Goal: Task Accomplishment & Management: Manage account settings

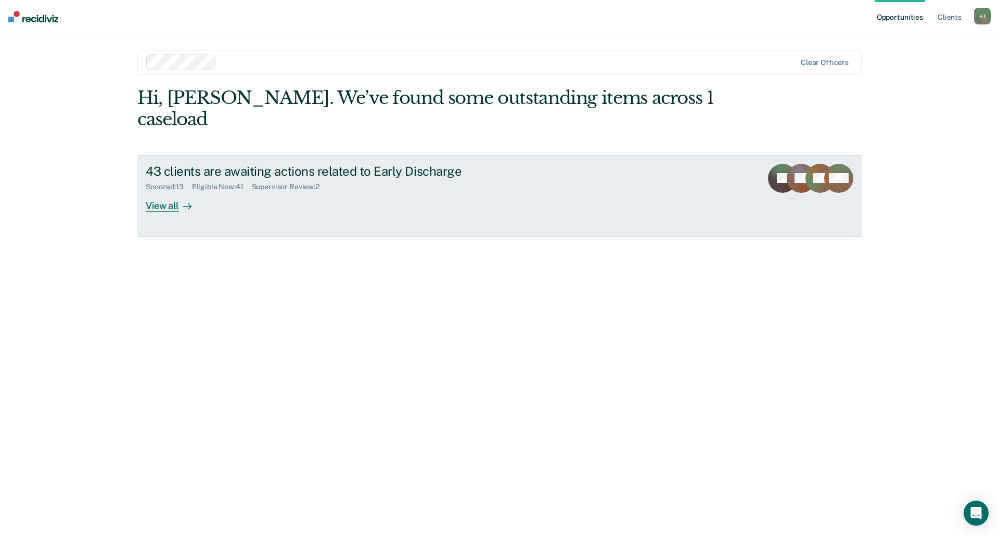
click at [163, 191] on div "View all" at bounding box center [175, 201] width 58 height 20
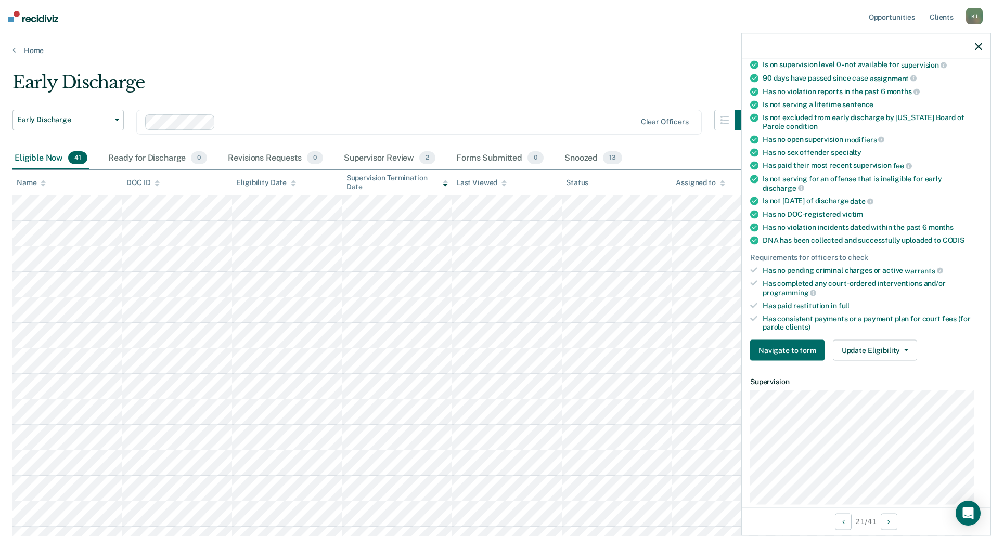
scroll to position [104, 0]
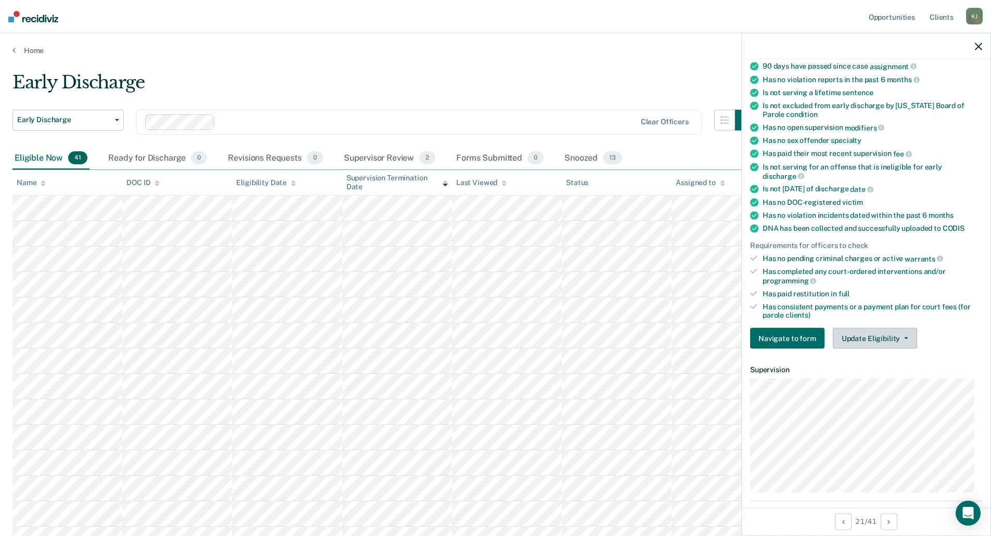
click at [904, 338] on icon "button" at bounding box center [906, 339] width 4 height 2
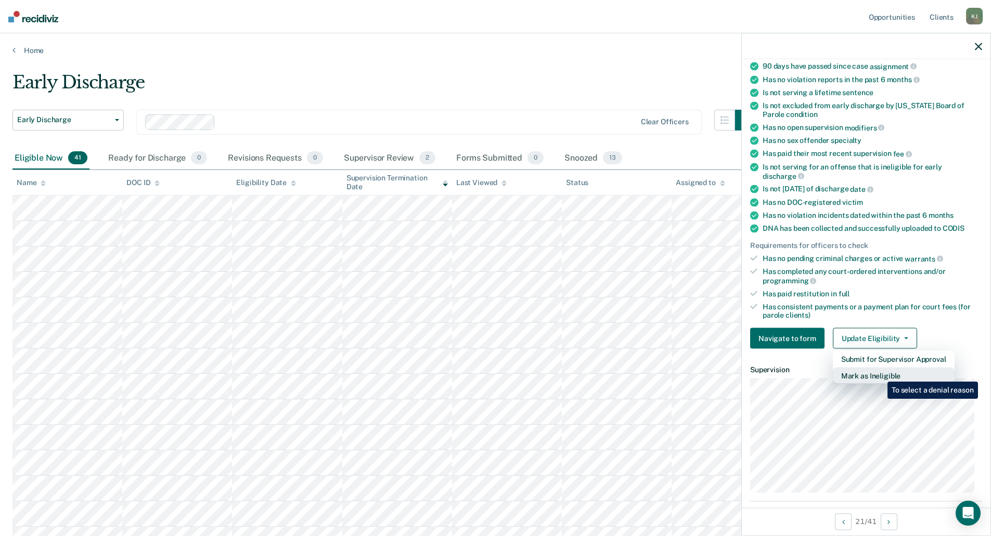
click at [880, 374] on button "Mark as Ineligible" at bounding box center [894, 376] width 122 height 17
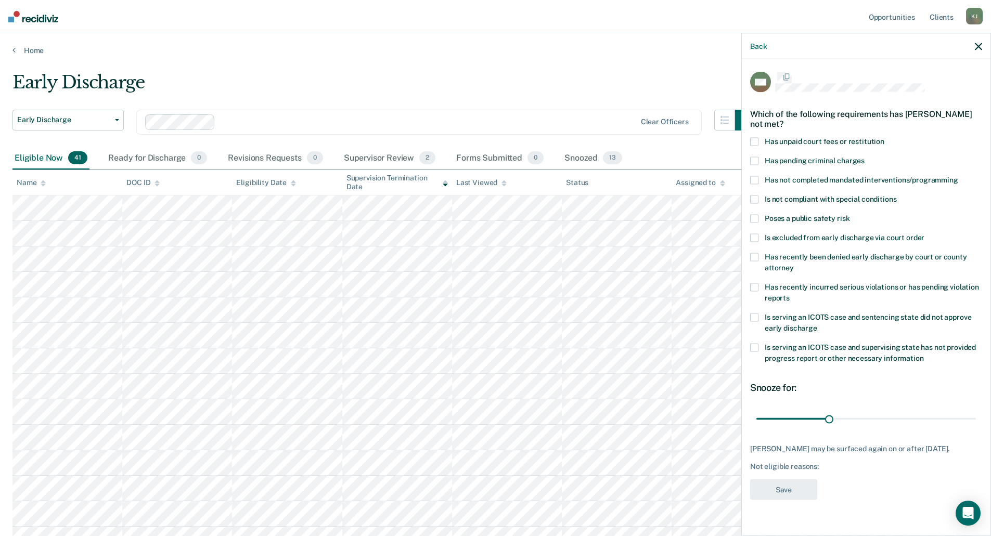
scroll to position [0, 0]
click at [754, 237] on span at bounding box center [754, 239] width 8 height 8
drag, startPoint x: 831, startPoint y: 418, endPoint x: 996, endPoint y: 423, distance: 165.0
type input "90"
click at [976, 423] on input "range" at bounding box center [866, 420] width 220 height 18
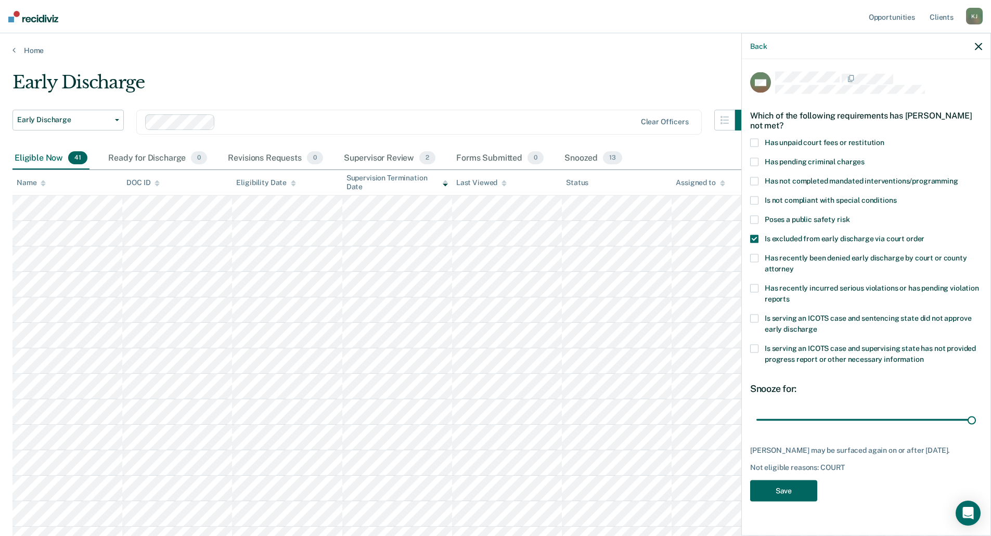
click at [775, 499] on button "Save" at bounding box center [783, 491] width 67 height 21
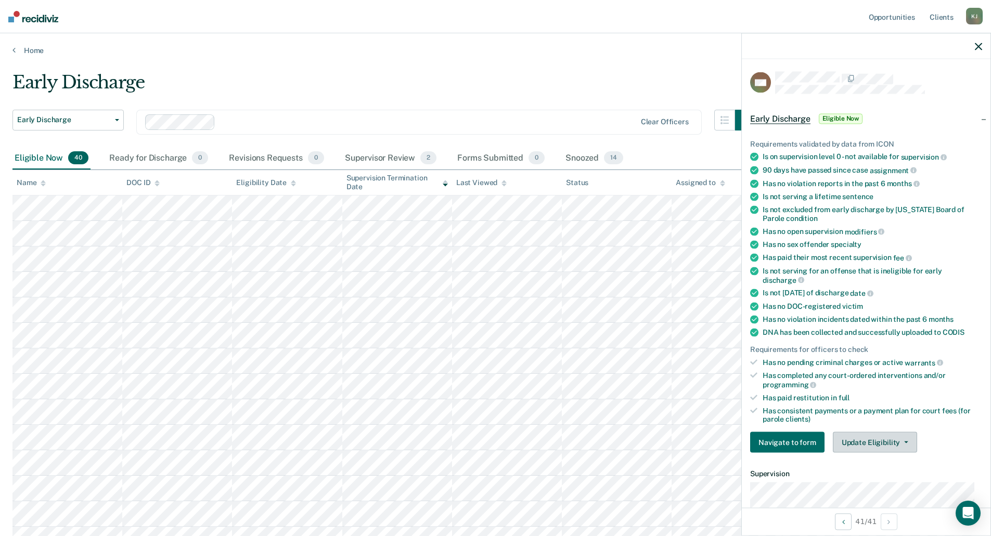
click at [905, 442] on icon "button" at bounding box center [906, 443] width 4 height 2
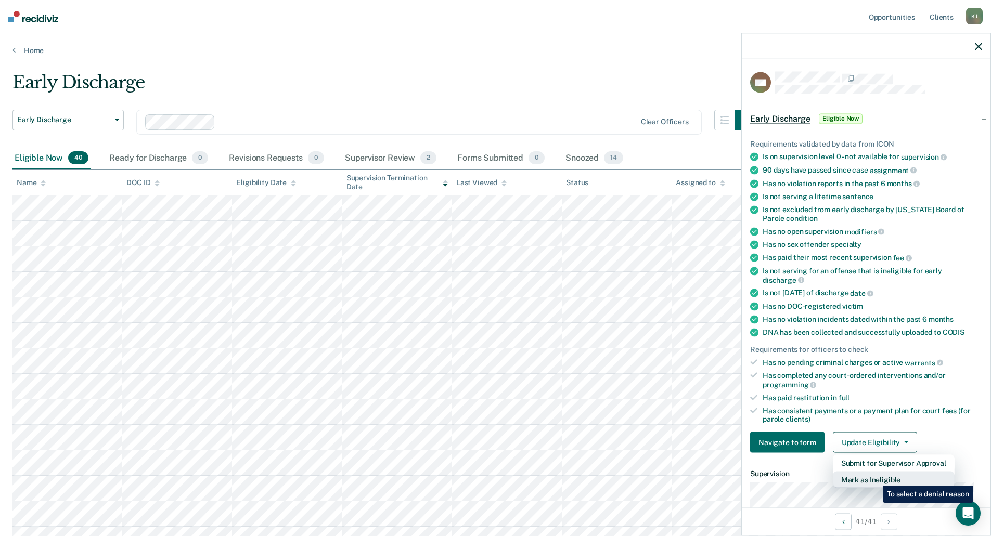
click at [875, 478] on button "Mark as Ineligible" at bounding box center [894, 480] width 122 height 17
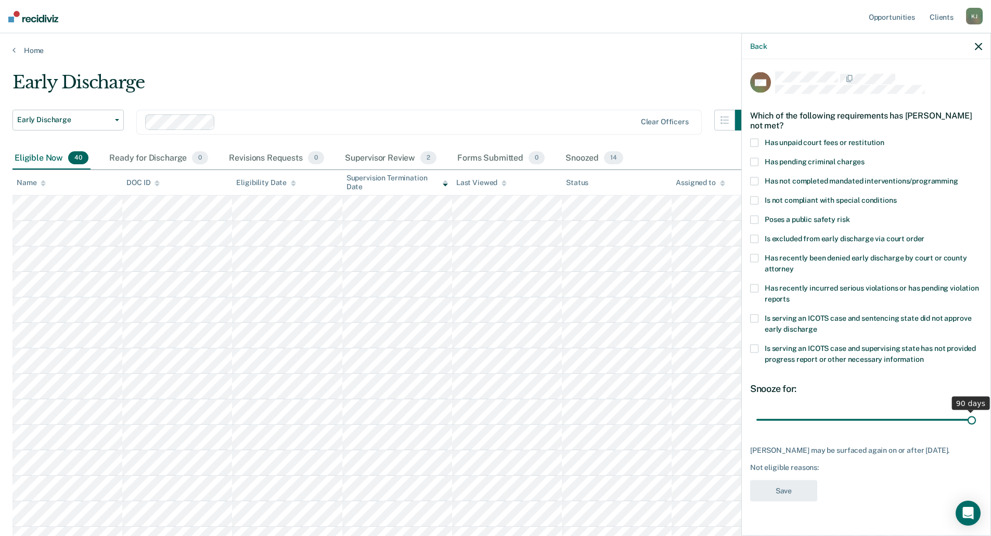
drag, startPoint x: 828, startPoint y: 418, endPoint x: 995, endPoint y: 404, distance: 167.6
type input "90"
click at [976, 411] on input "range" at bounding box center [866, 420] width 220 height 18
click at [759, 140] on label "Has unpaid court fees or restitution" at bounding box center [866, 144] width 232 height 11
click at [795, 500] on button "Save" at bounding box center [783, 491] width 67 height 21
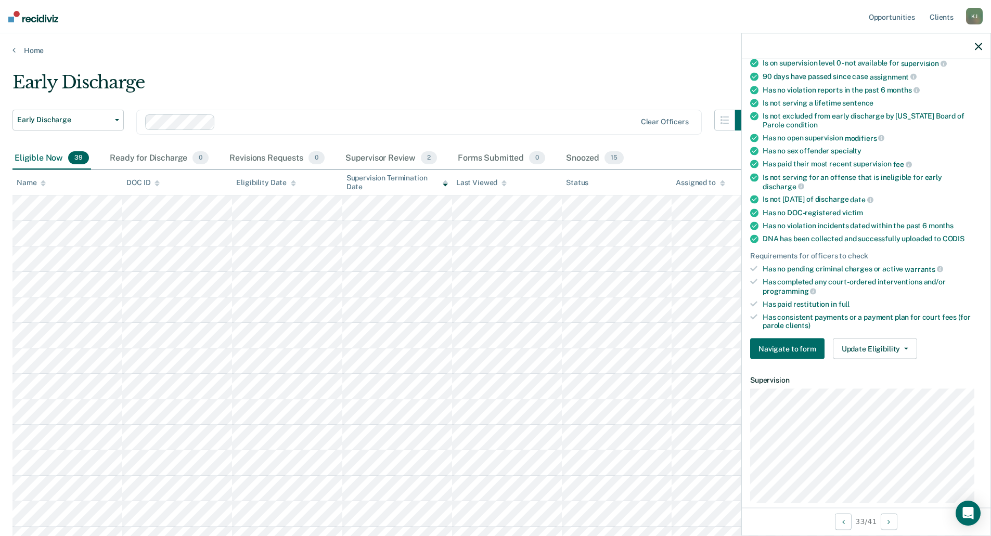
scroll to position [104, 0]
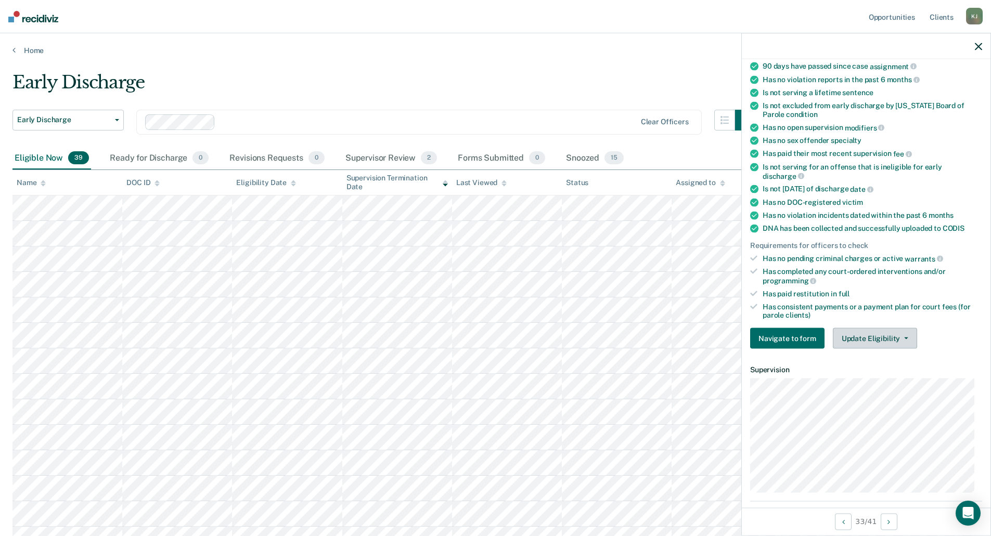
click at [904, 333] on button "Update Eligibility" at bounding box center [875, 338] width 84 height 21
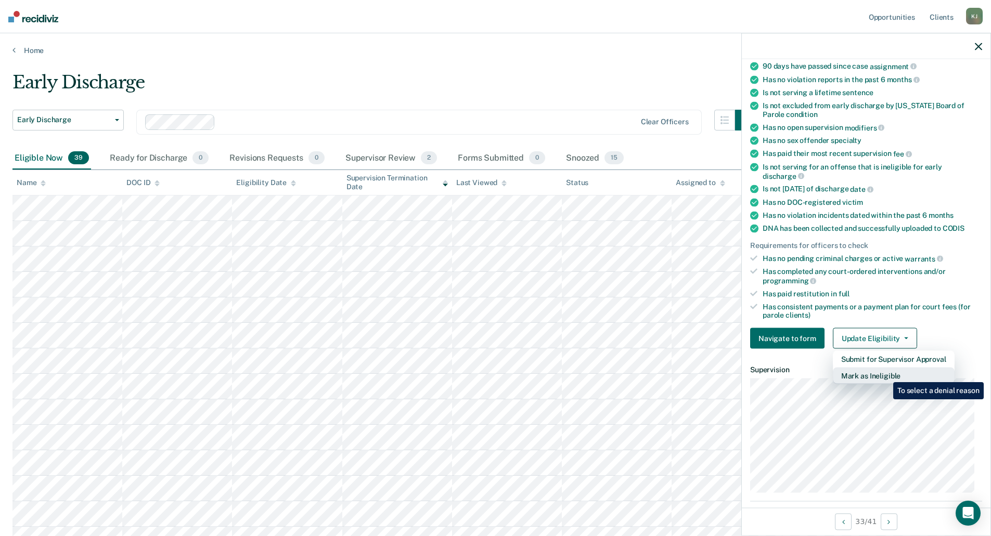
click at [886, 375] on button "Mark as Ineligible" at bounding box center [894, 376] width 122 height 17
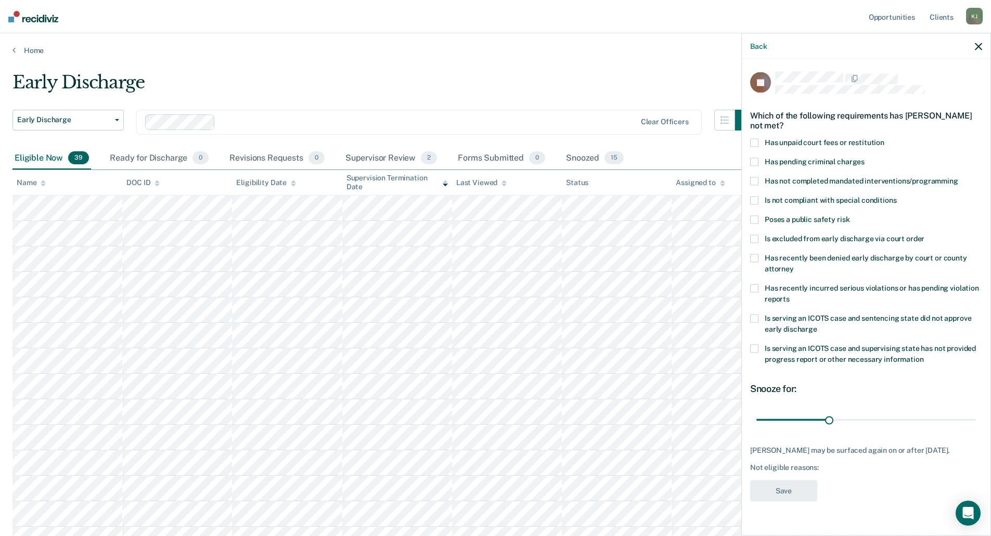
click at [758, 347] on span at bounding box center [754, 349] width 8 height 8
drag, startPoint x: 829, startPoint y: 417, endPoint x: 866, endPoint y: 418, distance: 37.0
type input "45"
click at [866, 418] on input "range" at bounding box center [866, 420] width 220 height 18
click at [789, 495] on button "Save" at bounding box center [783, 491] width 67 height 21
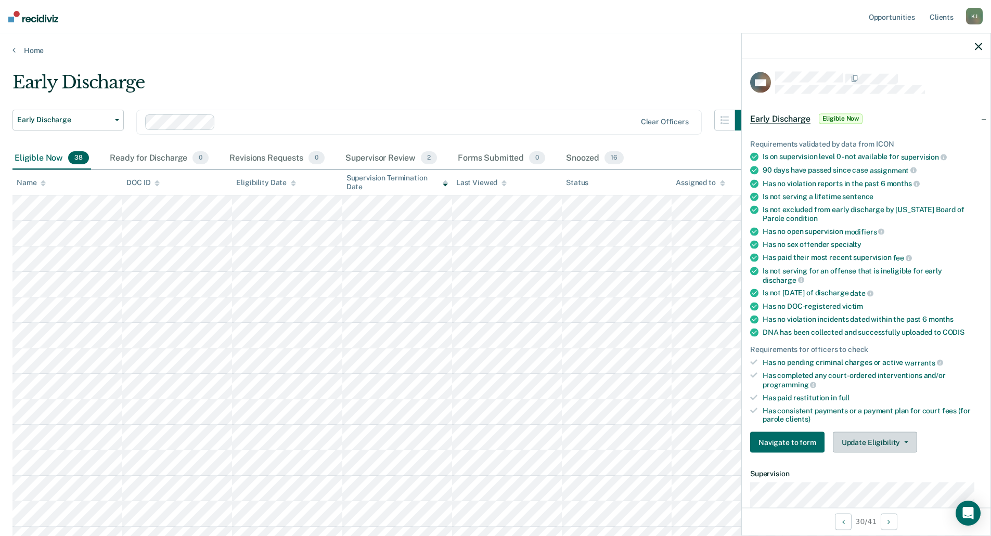
click at [895, 440] on button "Update Eligibility" at bounding box center [875, 442] width 84 height 21
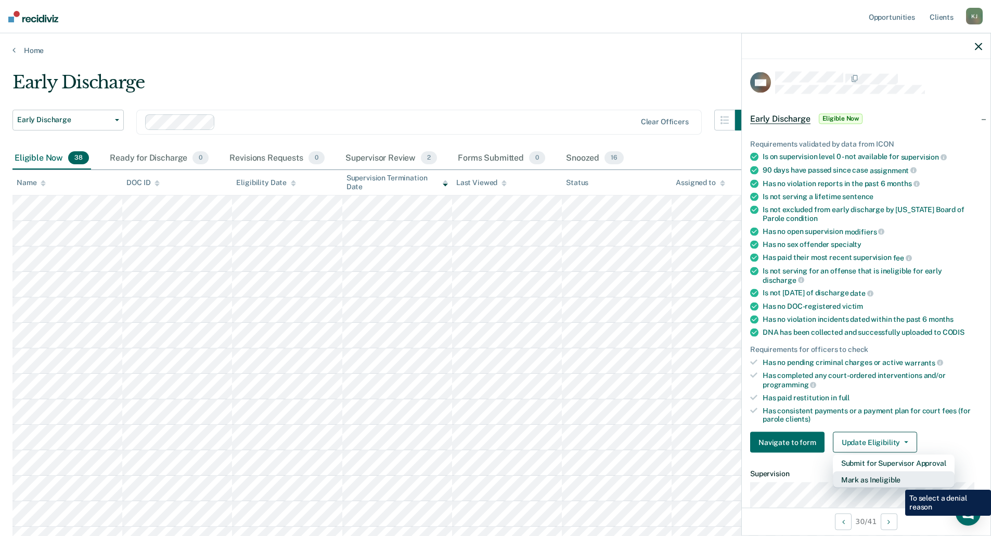
click at [897, 482] on button "Mark as Ineligible" at bounding box center [894, 480] width 122 height 17
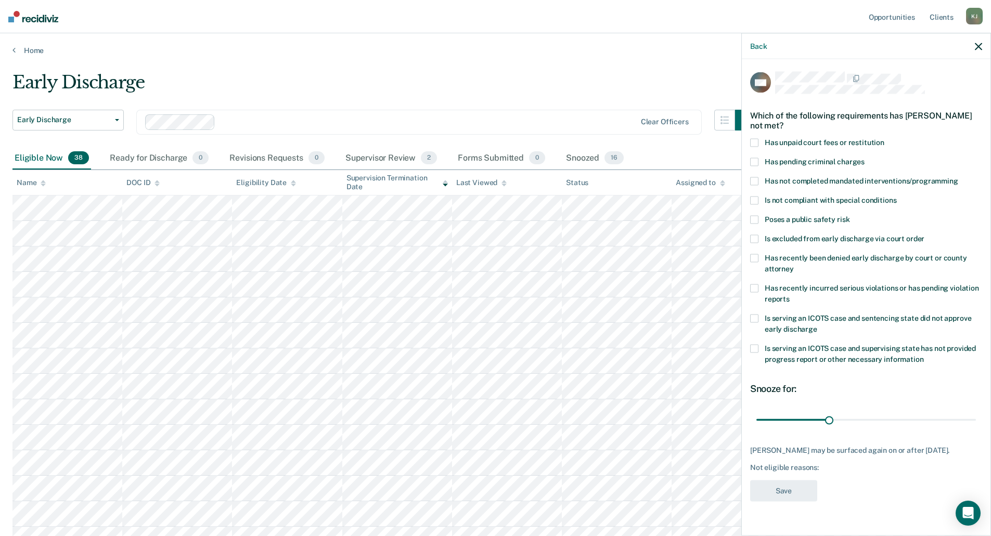
click at [753, 142] on span at bounding box center [754, 143] width 8 height 8
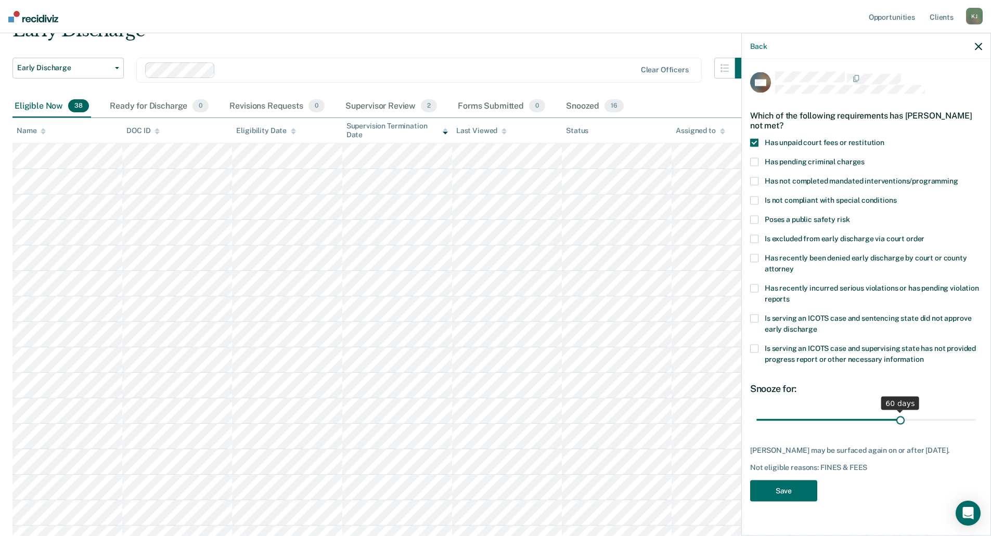
drag, startPoint x: 828, startPoint y: 420, endPoint x: 902, endPoint y: 417, distance: 73.4
type input "60"
click at [902, 417] on input "range" at bounding box center [866, 420] width 220 height 18
click at [793, 487] on button "Save" at bounding box center [783, 491] width 67 height 21
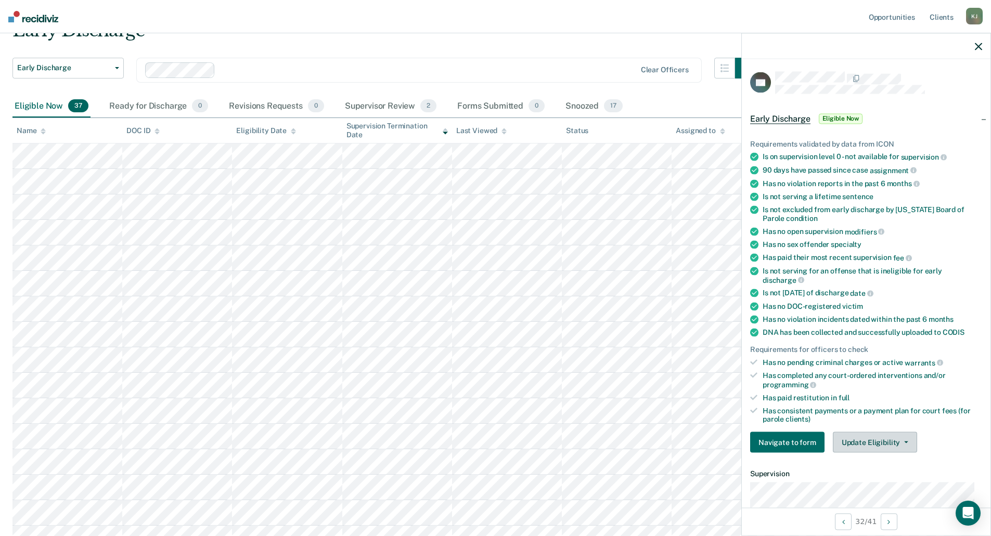
click at [887, 442] on button "Update Eligibility" at bounding box center [875, 442] width 84 height 21
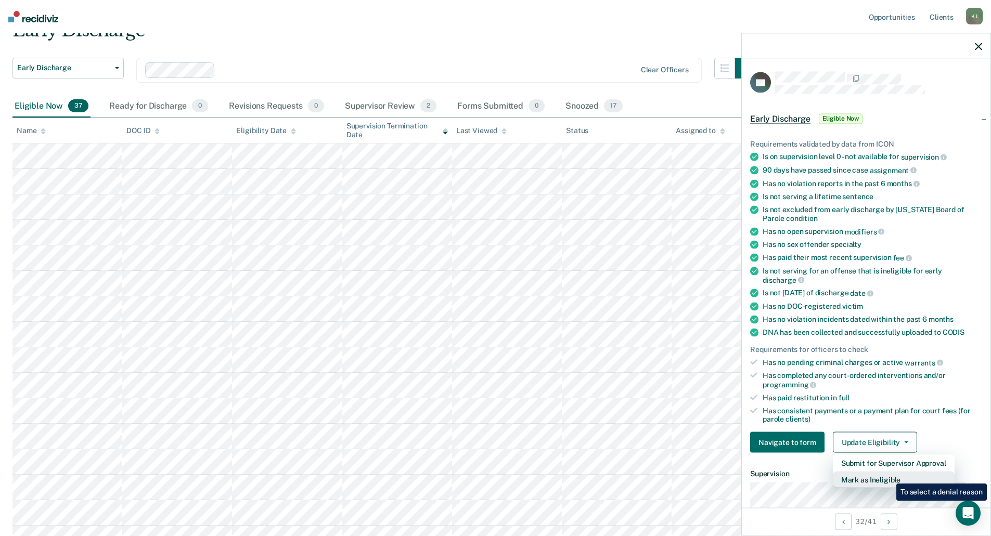
click at [889, 476] on button "Mark as Ineligible" at bounding box center [894, 480] width 122 height 17
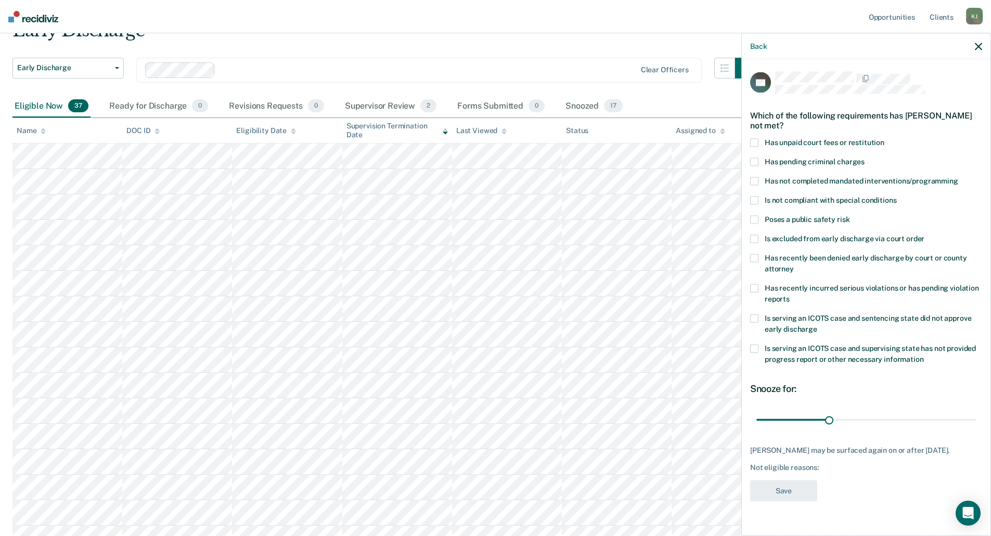
drag, startPoint x: 753, startPoint y: 143, endPoint x: 759, endPoint y: 153, distance: 11.6
click at [754, 143] on span at bounding box center [754, 143] width 8 height 8
drag, startPoint x: 827, startPoint y: 417, endPoint x: 900, endPoint y: 416, distance: 72.8
type input "60"
click at [900, 416] on input "range" at bounding box center [866, 420] width 220 height 18
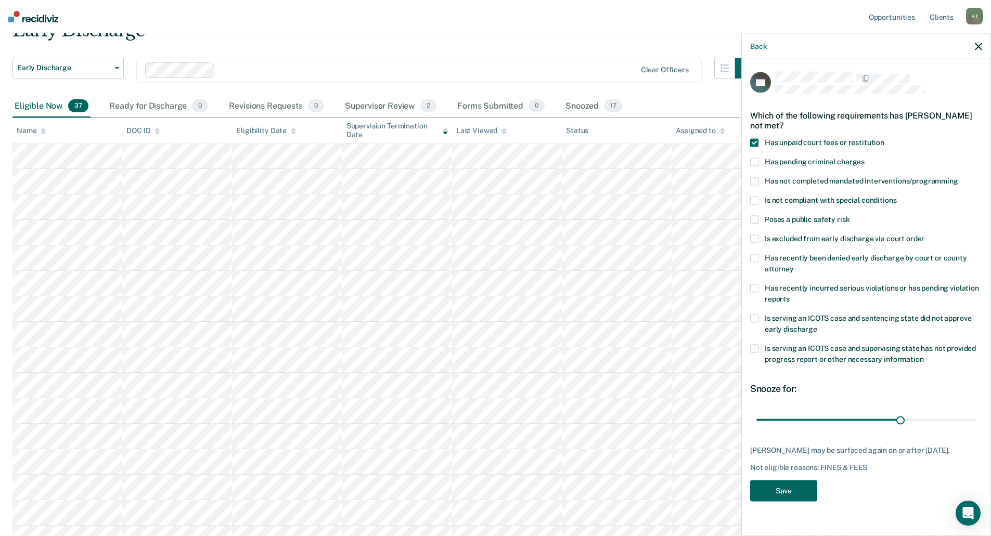
click at [790, 501] on button "Save" at bounding box center [783, 491] width 67 height 21
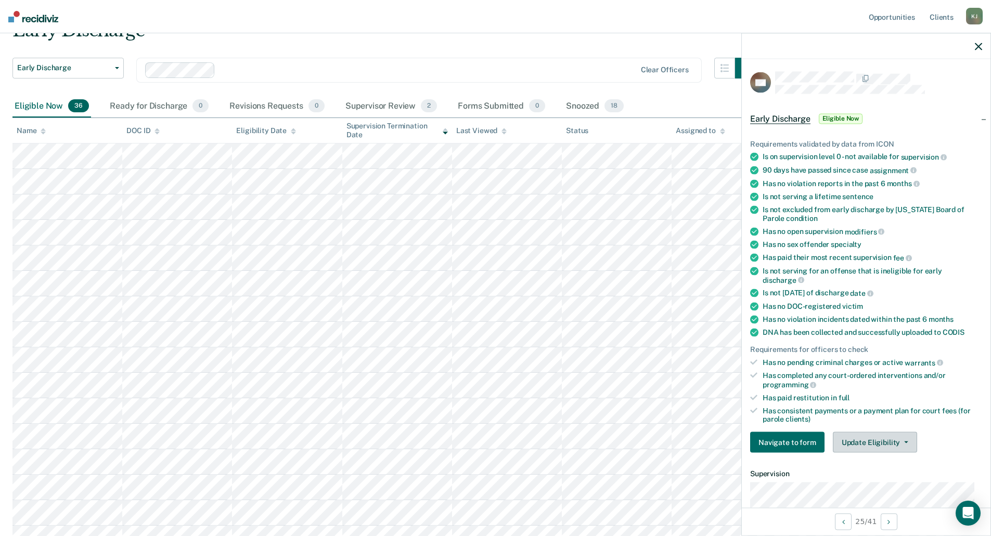
click at [904, 443] on button "Update Eligibility" at bounding box center [875, 442] width 84 height 21
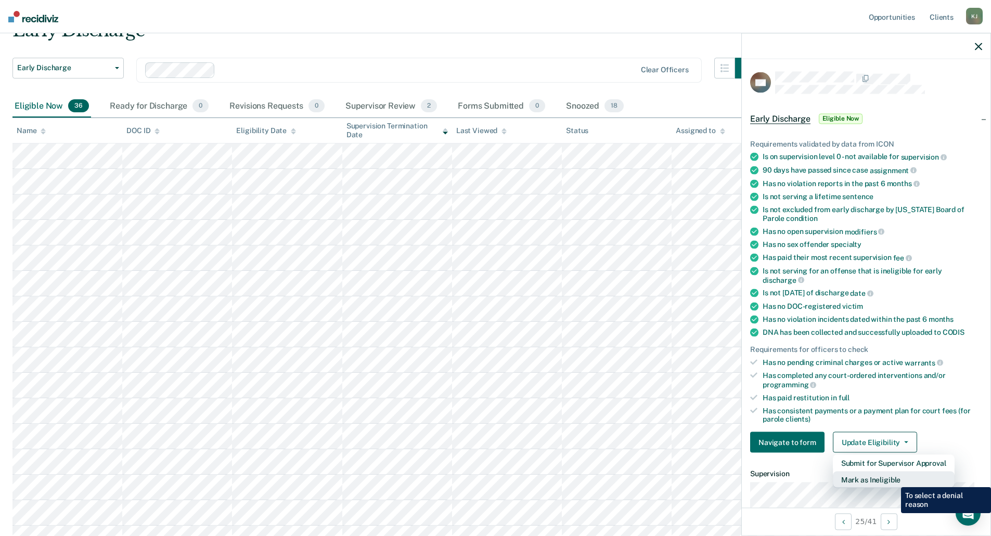
click at [893, 480] on button "Mark as Ineligible" at bounding box center [894, 480] width 122 height 17
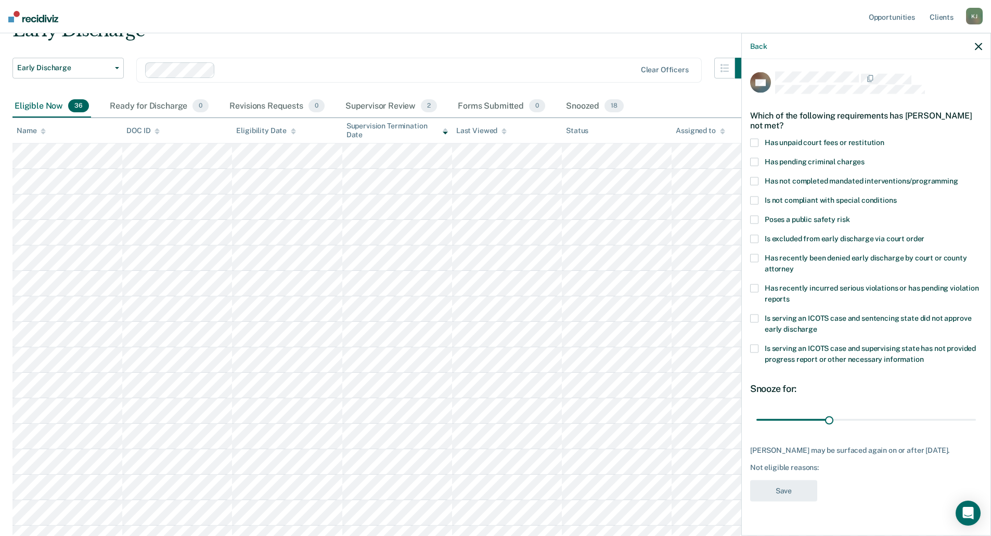
click at [755, 160] on span at bounding box center [754, 162] width 8 height 8
drag, startPoint x: 830, startPoint y: 417, endPoint x: 1012, endPoint y: 431, distance: 182.6
type input "90"
click at [976, 429] on input "range" at bounding box center [866, 420] width 220 height 18
click at [774, 496] on button "Save" at bounding box center [783, 491] width 67 height 21
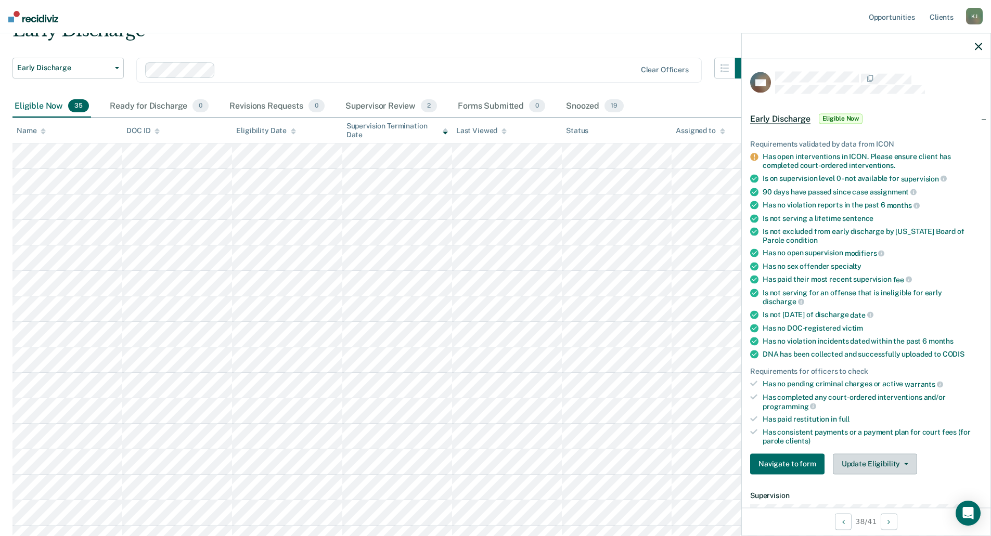
click at [905, 464] on icon "button" at bounding box center [906, 464] width 4 height 2
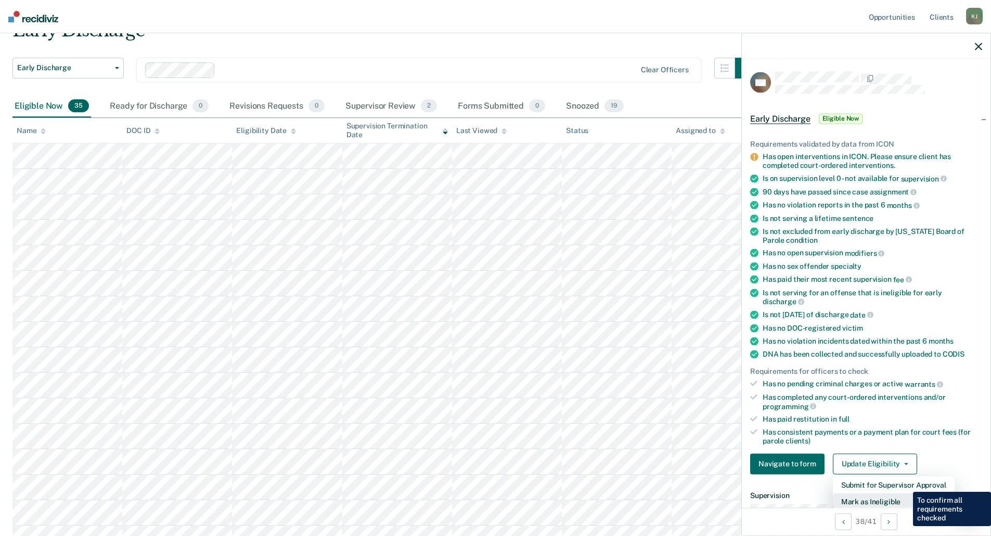
scroll to position [1, 0]
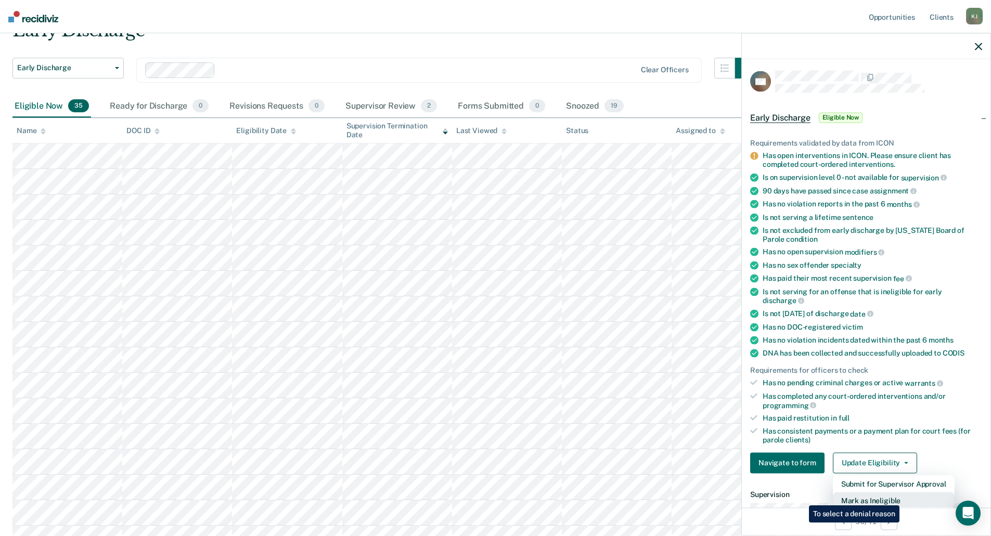
click at [902, 498] on button "Mark as Ineligible" at bounding box center [894, 500] width 122 height 17
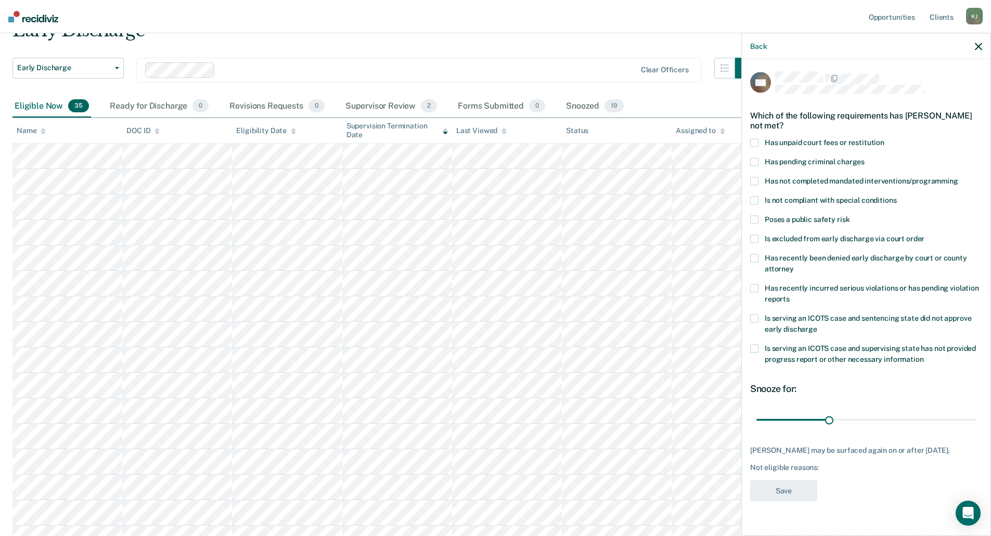
click at [753, 139] on span at bounding box center [754, 143] width 8 height 8
drag, startPoint x: 827, startPoint y: 418, endPoint x: 1022, endPoint y: 416, distance: 194.6
type input "90"
click at [976, 416] on input "range" at bounding box center [866, 420] width 220 height 18
click at [803, 492] on button "Save" at bounding box center [783, 491] width 67 height 21
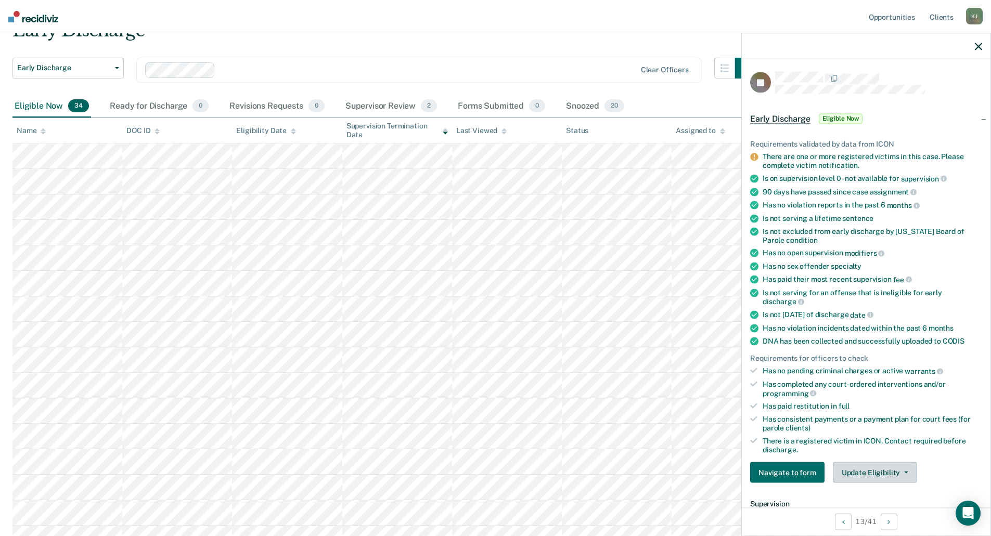
click at [903, 468] on button "Update Eligibility" at bounding box center [875, 473] width 84 height 21
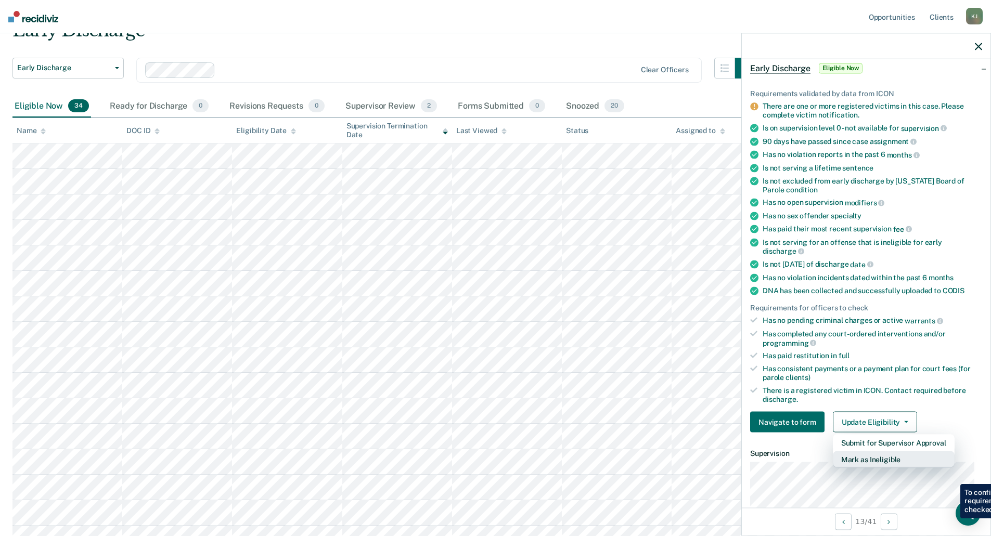
scroll to position [104, 0]
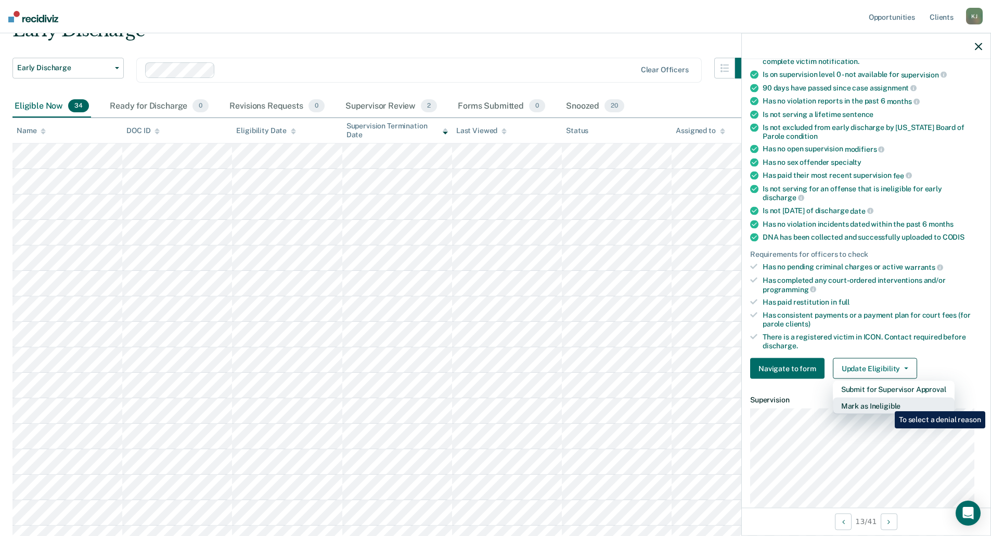
click at [887, 404] on button "Mark as Ineligible" at bounding box center [894, 406] width 122 height 17
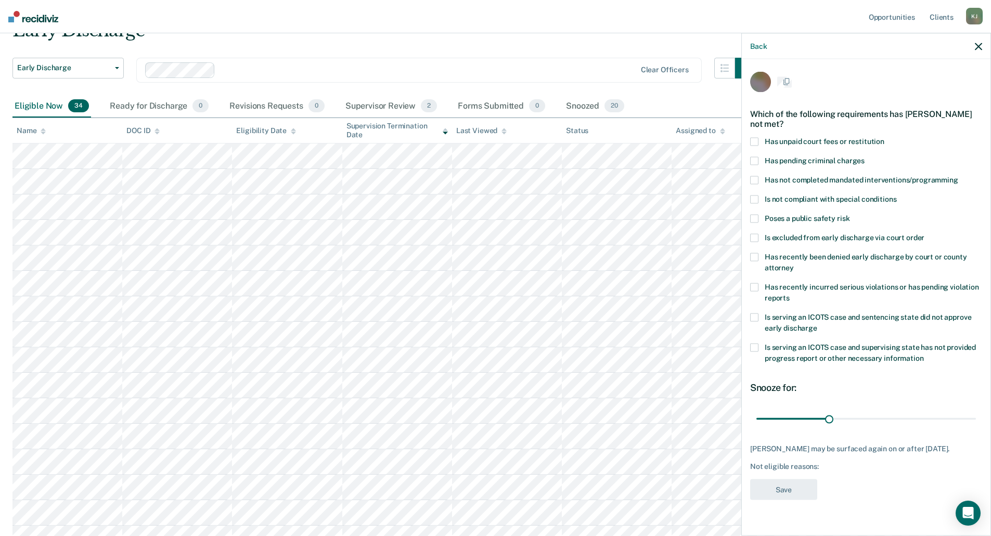
scroll to position [0, 0]
click at [752, 141] on span at bounding box center [754, 143] width 8 height 8
click at [753, 285] on span at bounding box center [754, 289] width 8 height 8
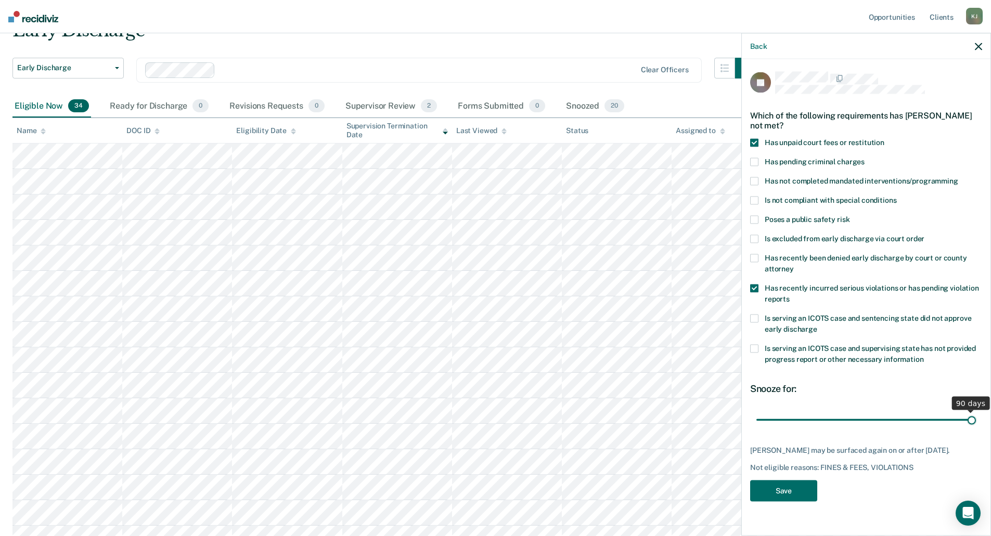
drag, startPoint x: 828, startPoint y: 420, endPoint x: 1057, endPoint y: 425, distance: 229.5
type input "90"
click at [976, 425] on input "range" at bounding box center [866, 420] width 220 height 18
click at [794, 493] on button "Save" at bounding box center [783, 491] width 67 height 21
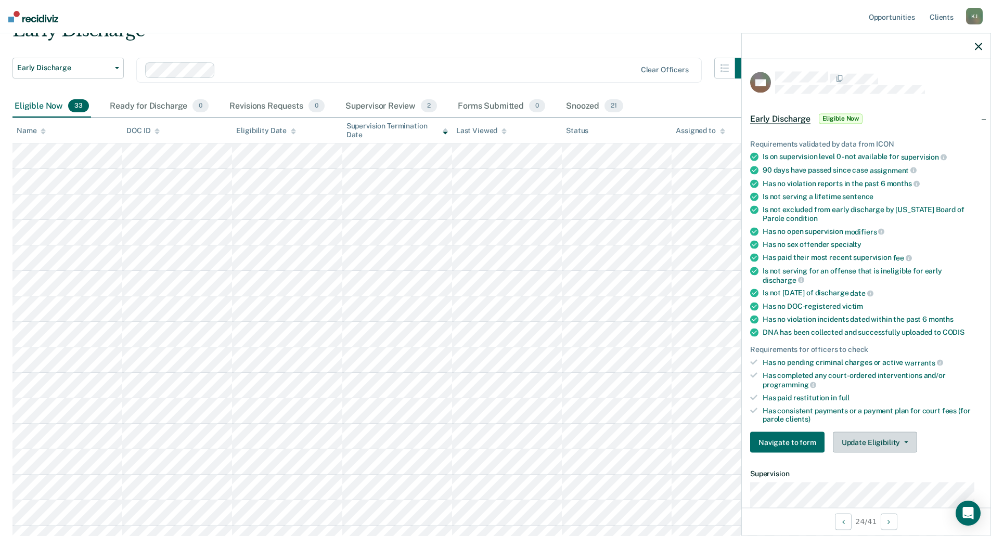
click at [893, 442] on button "Update Eligibility" at bounding box center [875, 442] width 84 height 21
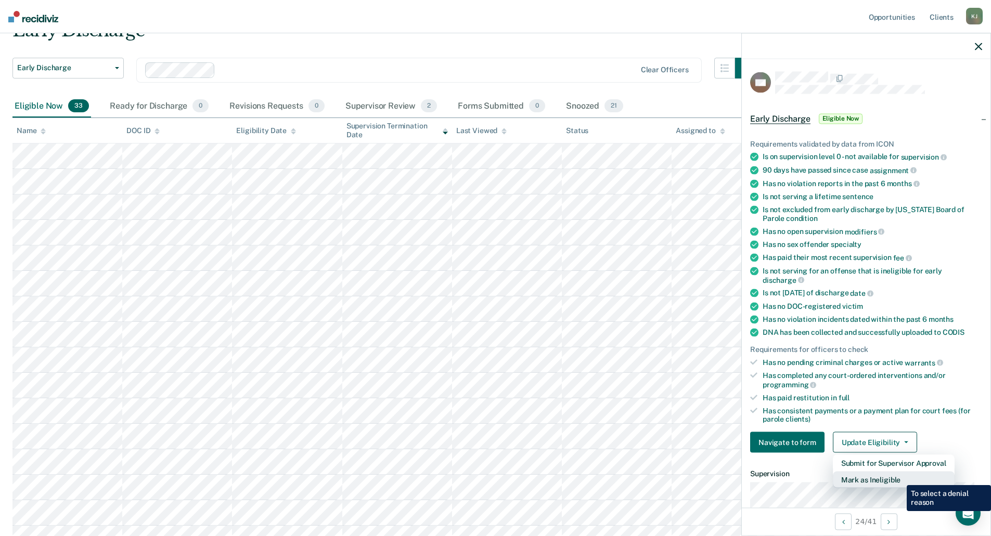
click at [899, 478] on button "Mark as Ineligible" at bounding box center [894, 480] width 122 height 17
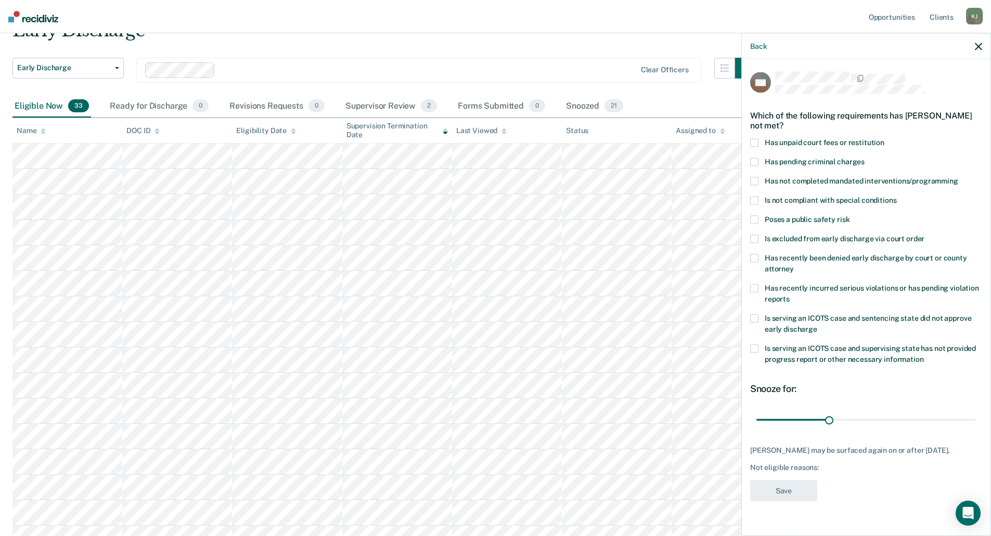
click at [752, 349] on span at bounding box center [754, 349] width 8 height 8
drag, startPoint x: 829, startPoint y: 418, endPoint x: 864, endPoint y: 416, distance: 35.4
type input "45"
click at [864, 416] on input "range" at bounding box center [866, 420] width 220 height 18
click at [785, 497] on button "Save" at bounding box center [783, 491] width 67 height 21
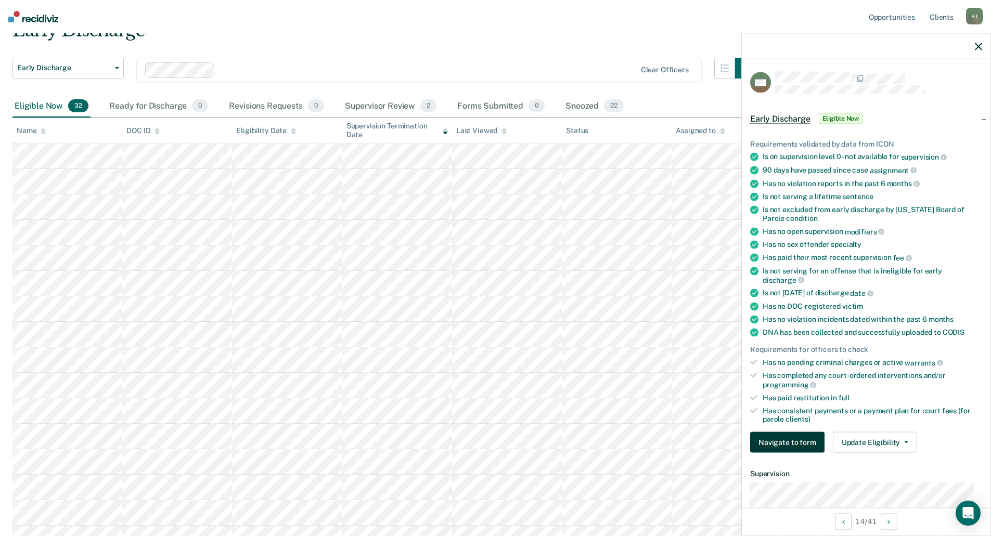
click at [777, 443] on button "Navigate to form" at bounding box center [787, 442] width 74 height 21
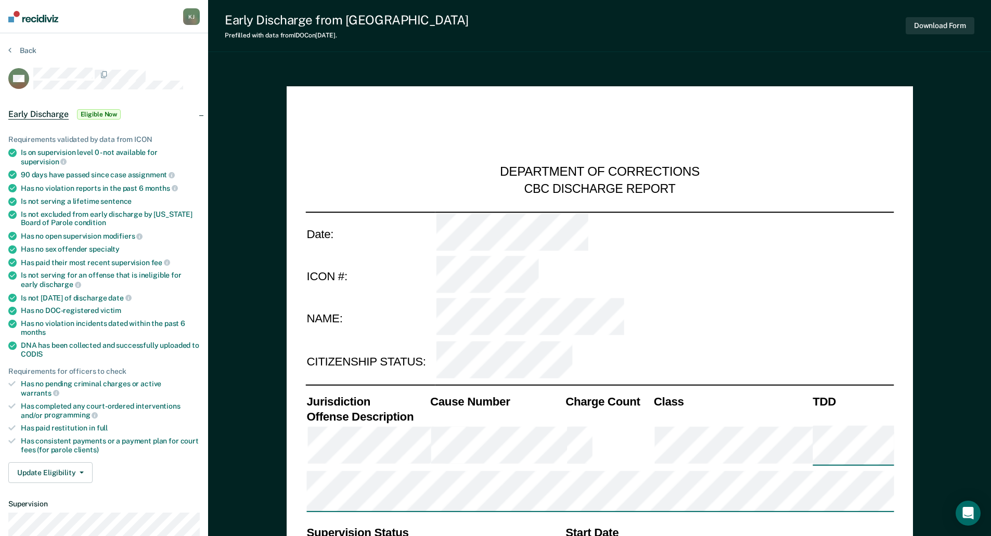
type textarea "x"
click at [8, 50] on icon at bounding box center [9, 50] width 3 height 8
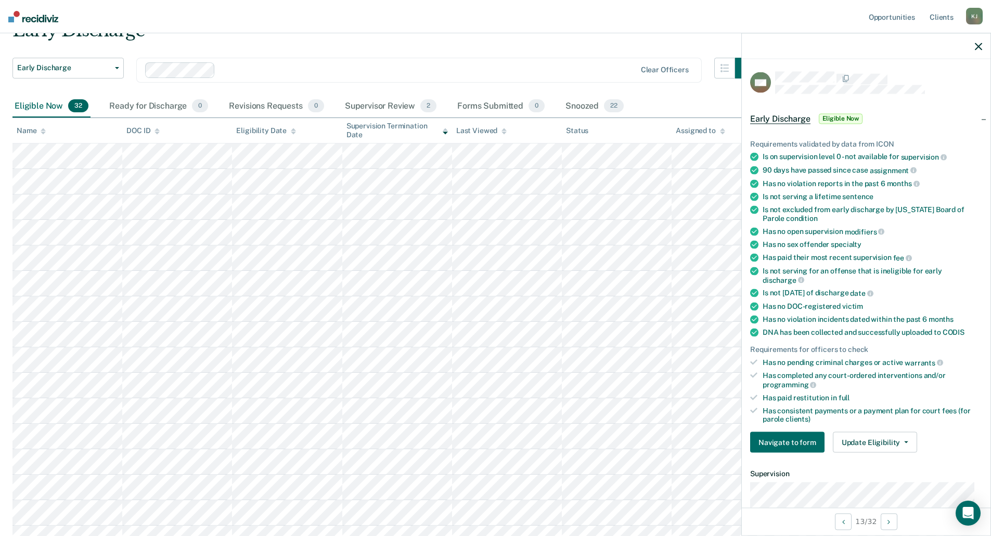
click at [976, 15] on div "K J" at bounding box center [974, 16] width 17 height 17
click at [920, 67] on link "Log Out" at bounding box center [933, 68] width 84 height 9
